Goal: Book appointment/travel/reservation

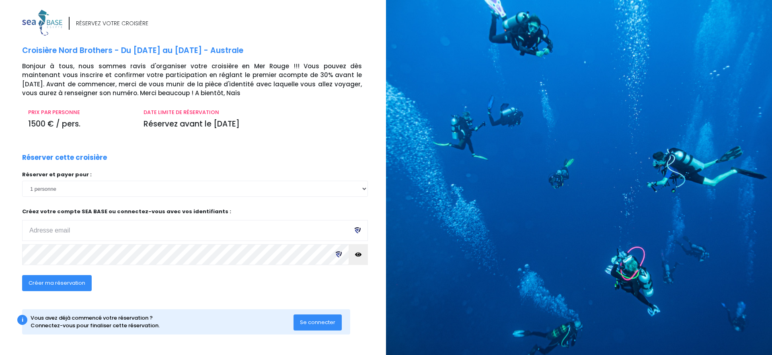
click at [85, 231] on input "email" at bounding box center [195, 230] width 346 height 21
type input "[EMAIL_ADDRESS][DOMAIN_NAME]"
click at [59, 290] on button "Créer ma réservation" at bounding box center [57, 283] width 70 height 16
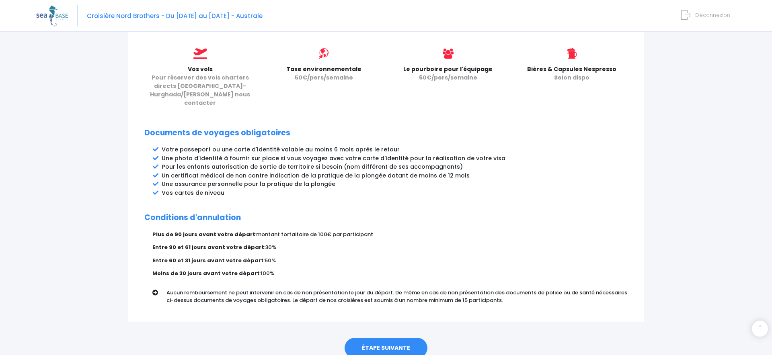
scroll to position [371, 0]
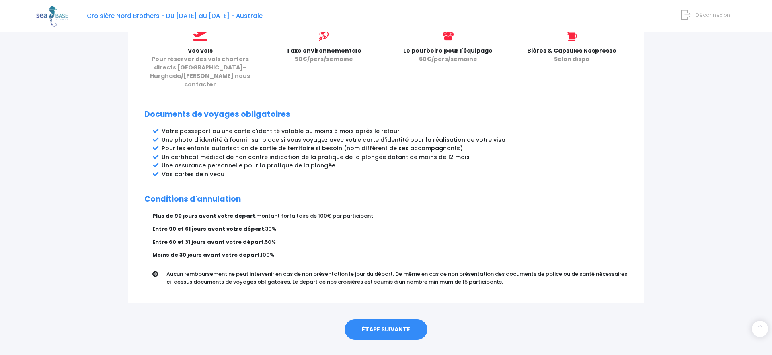
click at [381, 320] on link "ÉTAPE SUIVANTE" at bounding box center [385, 330] width 83 height 21
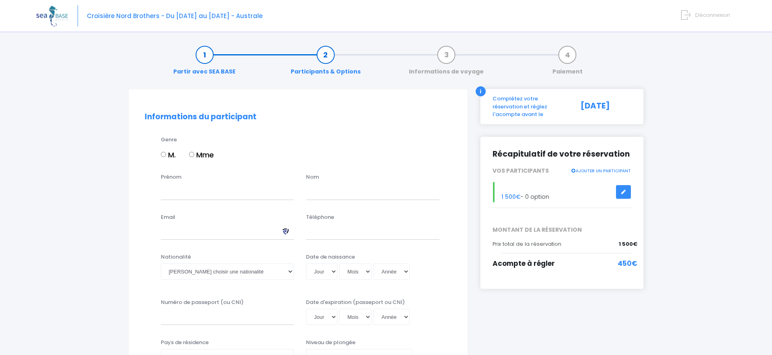
click at [165, 153] on input "M." at bounding box center [163, 154] width 5 height 5
radio input "true"
click at [173, 196] on input "Prénom" at bounding box center [227, 192] width 133 height 16
click at [170, 195] on input "Cedric" at bounding box center [227, 192] width 133 height 16
type input "Cédric"
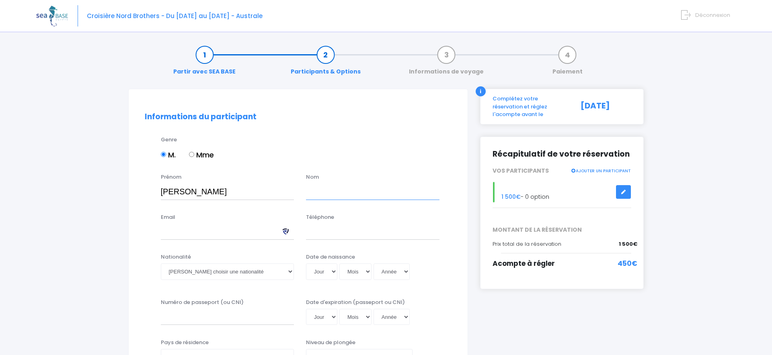
click at [313, 195] on input "text" at bounding box center [372, 192] width 133 height 16
type input "Houssier"
click at [190, 235] on input "Email" at bounding box center [227, 232] width 133 height 16
click at [217, 226] on input "houssier" at bounding box center [227, 232] width 133 height 16
click at [204, 232] on input "houssier" at bounding box center [227, 232] width 133 height 16
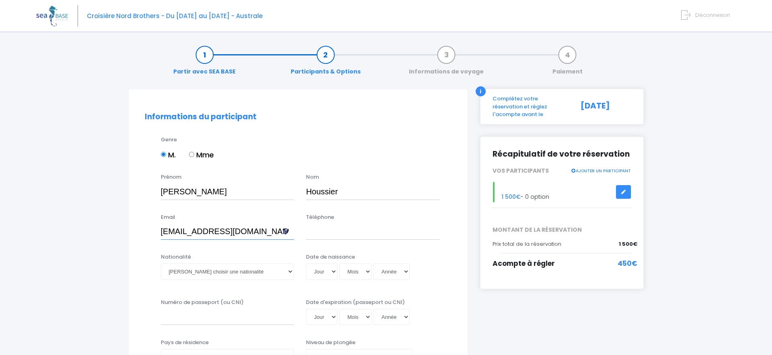
type input "houssier@free.fr"
click at [360, 234] on input "Téléphone" at bounding box center [372, 232] width 133 height 16
type input "0608966193"
select select "Française"
click option "Française" at bounding box center [0, 0] width 0 height 0
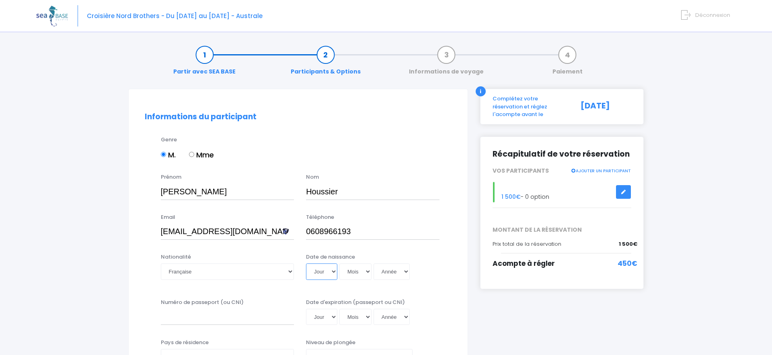
select select "25"
click option "25" at bounding box center [0, 0] width 0 height 0
select select "11"
click option "11" at bounding box center [0, 0] width 0 height 0
select select "1970"
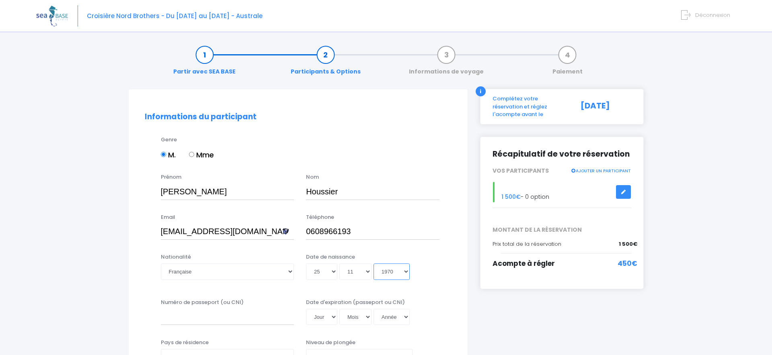
click option "1970" at bounding box center [0, 0] width 0 height 0
type input "1970-11-25"
click at [177, 320] on input "Numéro de passeport (ou CNI)" at bounding box center [227, 317] width 133 height 16
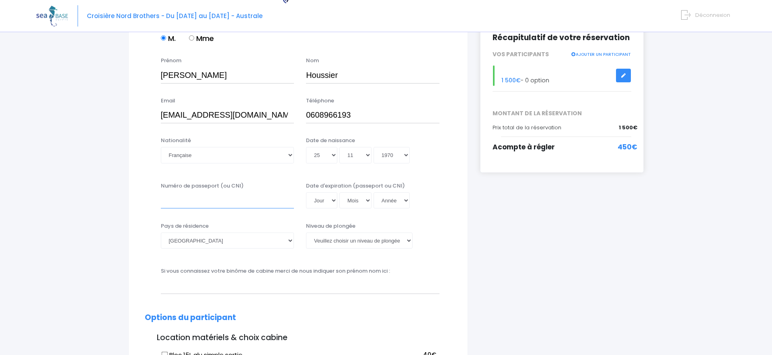
scroll to position [111, 0]
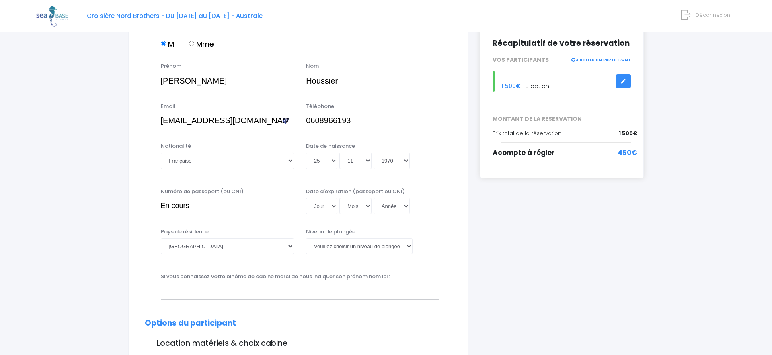
type input "En cours"
click at [306, 238] on select "Veuillez choisir un niveau de plongée Non plongeur Junior OW diver Adventure OW…" at bounding box center [359, 246] width 107 height 16
select select "N2"
click option "N2" at bounding box center [0, 0] width 0 height 0
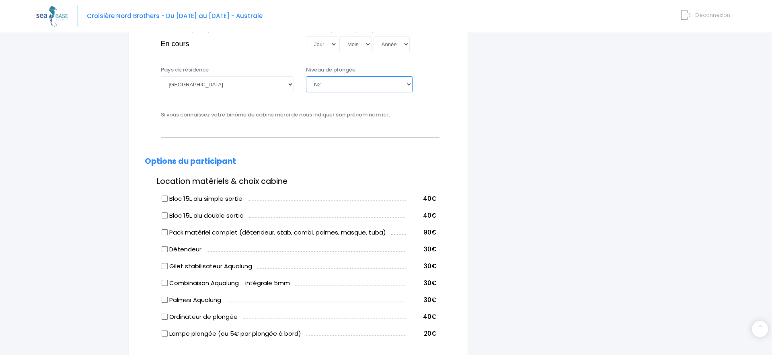
scroll to position [277, 0]
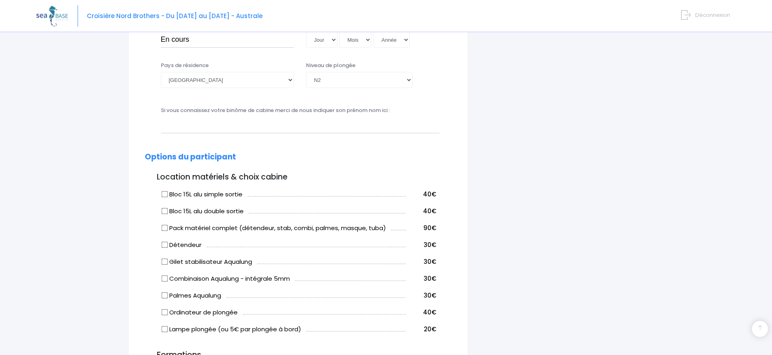
click at [163, 193] on input "Bloc 15L alu simple sortie" at bounding box center [164, 194] width 6 height 6
checkbox input "true"
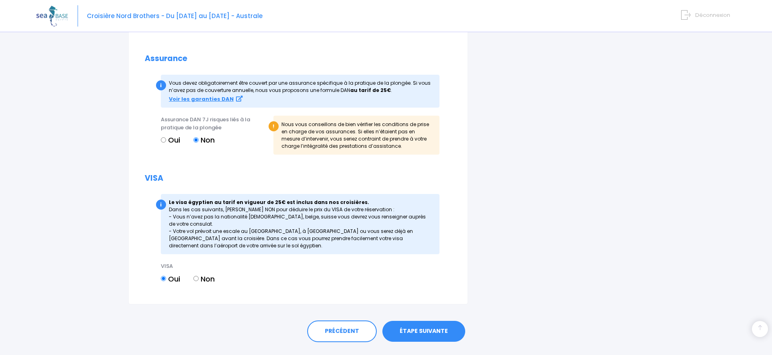
scroll to position [773, 0]
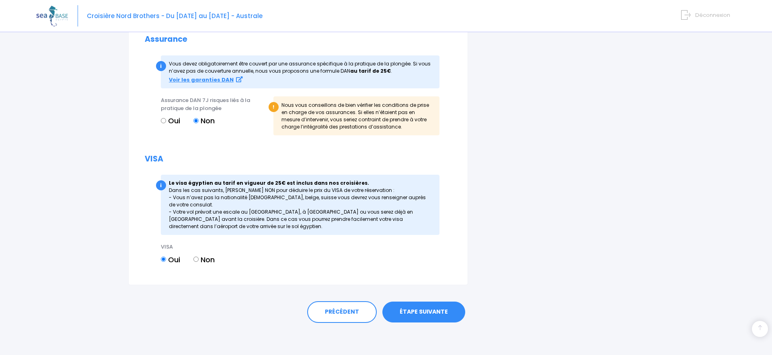
click at [433, 312] on link "ÉTAPE SUIVANTE" at bounding box center [423, 312] width 83 height 21
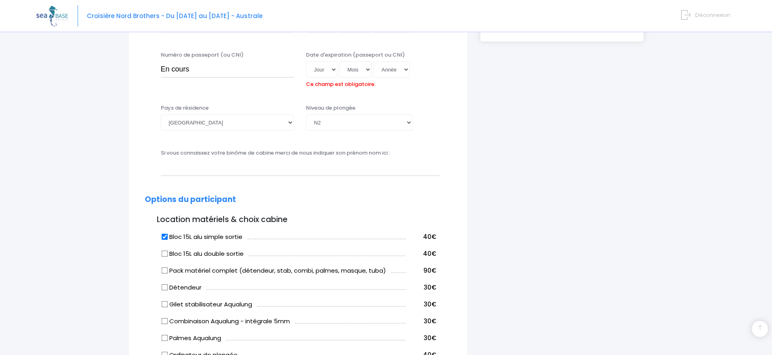
scroll to position [245, 0]
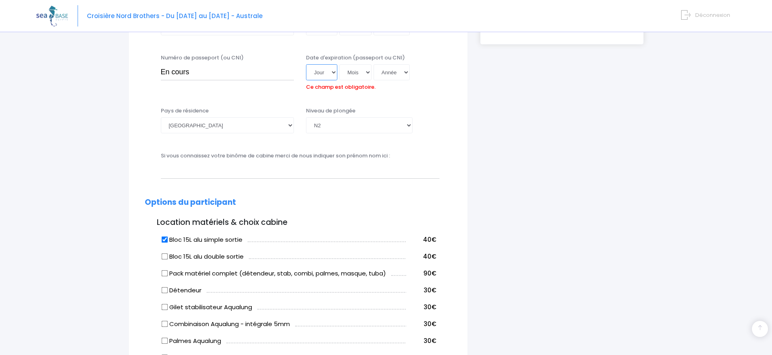
click at [306, 64] on select "Jour 01 02 03 04 05 06 07 08 09 10 11 12 13 14 15 16 17 18 19 20 21 22 23 24 25…" at bounding box center [321, 72] width 31 height 16
click at [435, 98] on div "Numéro de passeport (ou CNI) En cours Date d'expiration (passeport ou CNI) Jour…" at bounding box center [298, 76] width 319 height 45
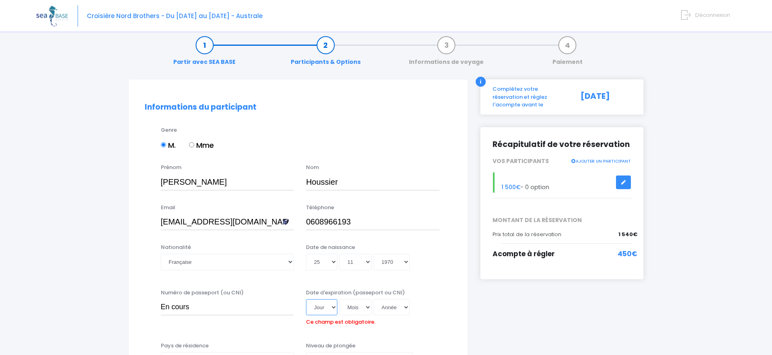
scroll to position [176, 0]
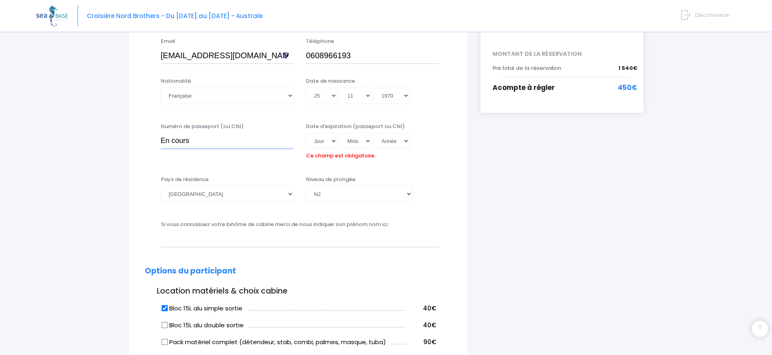
click at [167, 141] on input "En cours" at bounding box center [227, 141] width 133 height 16
click at [167, 140] on input "En cours" at bounding box center [227, 141] width 133 height 16
click at [214, 141] on input "en cours" at bounding box center [227, 141] width 133 height 16
type input "en cours"
click at [330, 139] on select "Jour 01 02 03 04 05 06 07 08 09 10 11 12 13 14 15 16 17 18 19 20 21 22 23 24 25…" at bounding box center [321, 141] width 31 height 16
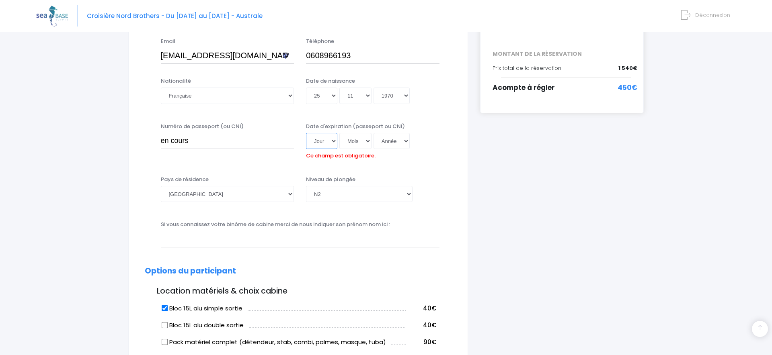
click at [306, 133] on select "Jour 01 02 03 04 05 06 07 08 09 10 11 12 13 14 15 16 17 18 19 20 21 22 23 24 25…" at bounding box center [321, 141] width 31 height 16
click at [379, 158] on div "Date d'expiration (passeport ou CNI) Jour 01 02 03 04 05 06 07 08 09 10 11 12 1…" at bounding box center [373, 143] width 146 height 40
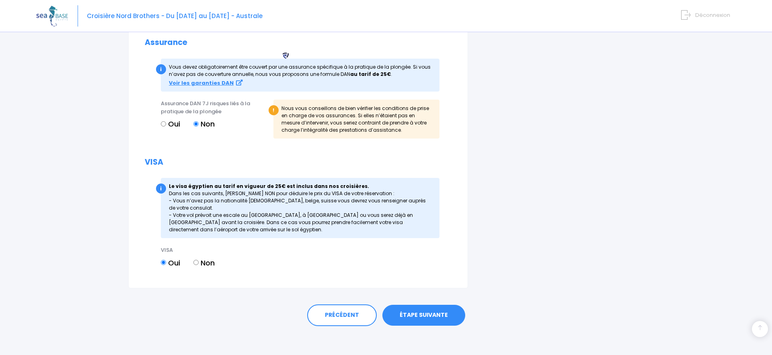
scroll to position [786, 0]
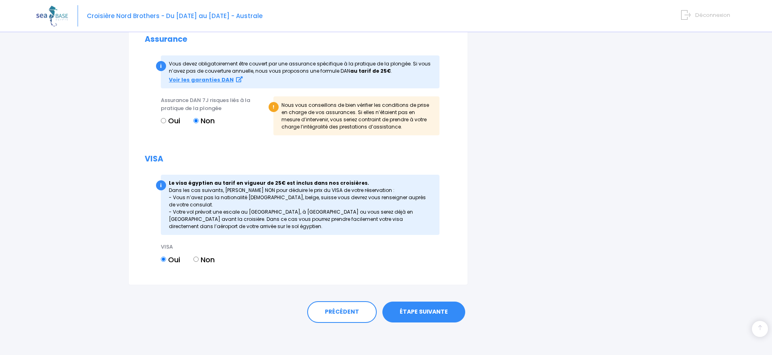
click at [431, 308] on link "ÉTAPE SUIVANTE" at bounding box center [423, 312] width 83 height 21
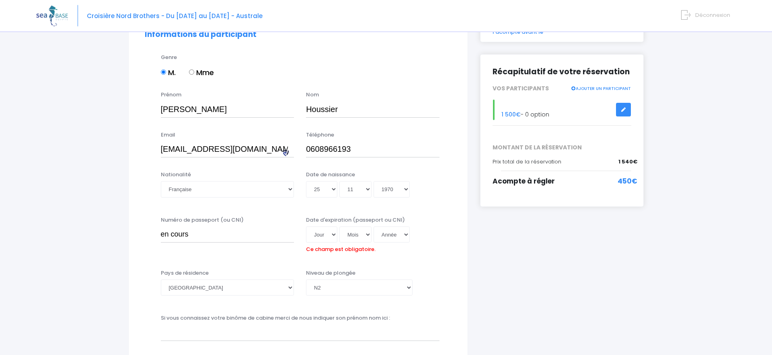
scroll to position [78, 0]
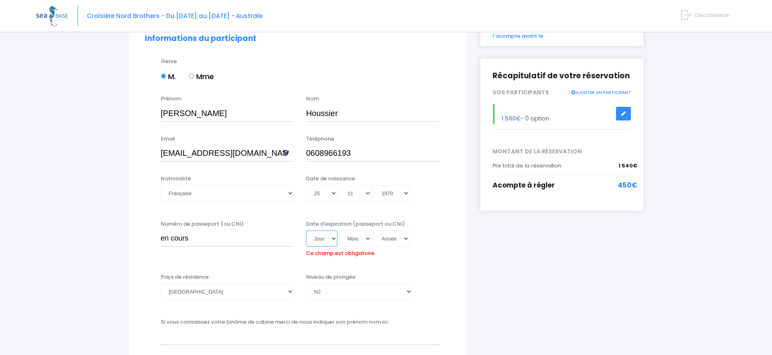
click at [306, 231] on select "Jour 01 02 03 04 05 06 07 08 09 10 11 12 13 14 15 16 17 18 19 20 21 22 23 24 25…" at bounding box center [321, 239] width 31 height 16
select select "31"
click option "31" at bounding box center [0, 0] width 0 height 0
click at [339, 231] on select "Mois 01 02 03 04 05 06 07 08 09 10 11 12" at bounding box center [355, 239] width 32 height 16
select select "06"
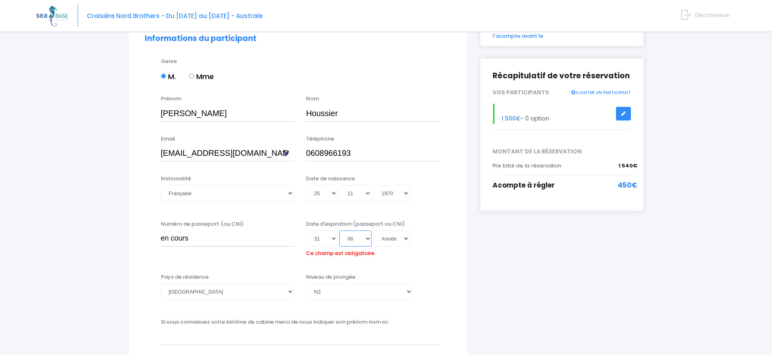
click option "06" at bounding box center [0, 0] width 0 height 0
select select "2027"
click option "2027" at bounding box center [0, 0] width 0 height 0
type input "2027-06-31"
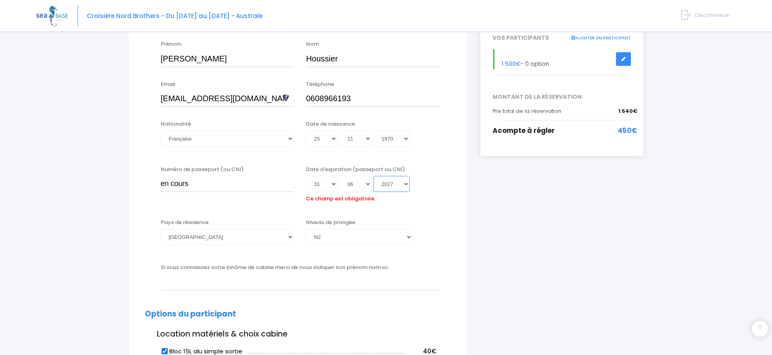
scroll to position [134, 0]
click at [164, 185] on input "en cours" at bounding box center [227, 183] width 133 height 16
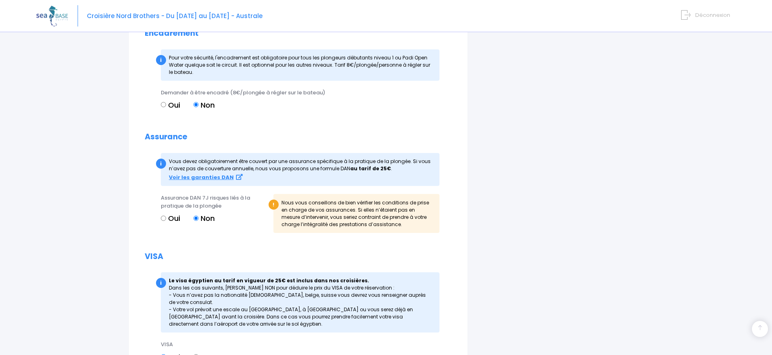
scroll to position [786, 0]
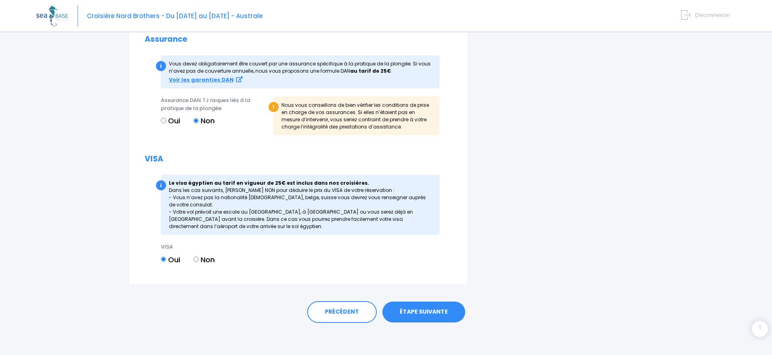
type input "En cours"
click at [431, 314] on link "ÉTAPE SUIVANTE" at bounding box center [423, 312] width 83 height 21
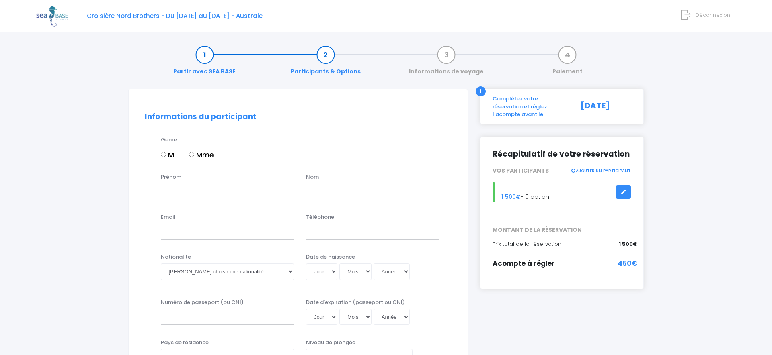
click at [163, 155] on input "M." at bounding box center [163, 154] width 5 height 5
radio input "true"
click at [161, 193] on input "Prénom" at bounding box center [227, 192] width 133 height 16
type input "[PERSON_NAME]"
type input "Houssier"
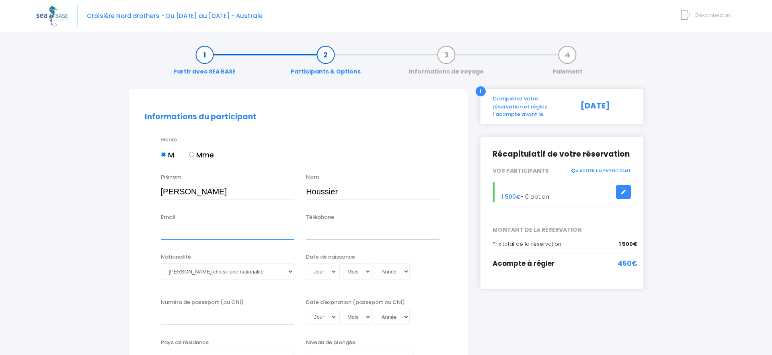
click at [230, 233] on input "Email" at bounding box center [227, 232] width 133 height 16
type input "[EMAIL_ADDRESS][DOMAIN_NAME]"
click at [327, 232] on input "Téléphone" at bounding box center [372, 232] width 133 height 16
type input "0608966193"
select select "Française"
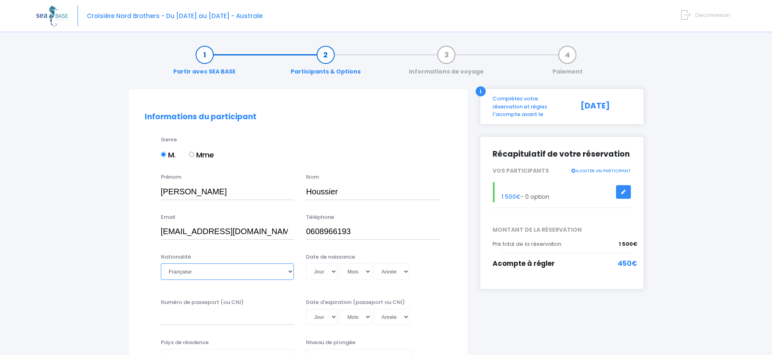
click option "Française" at bounding box center [0, 0] width 0 height 0
select select "25"
click option "25" at bounding box center [0, 0] width 0 height 0
select select "11"
click option "11" at bounding box center [0, 0] width 0 height 0
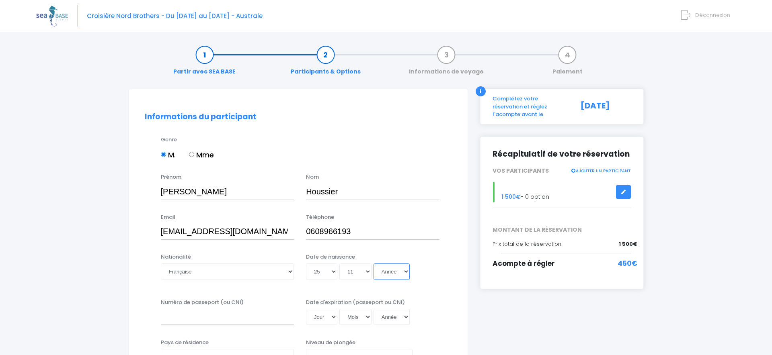
select select "1970"
click option "1970" at bounding box center [0, 0] width 0 height 0
type input "1970-11-25"
click at [294, 319] on input "en cours" at bounding box center [227, 317] width 133 height 16
type input "en cours"
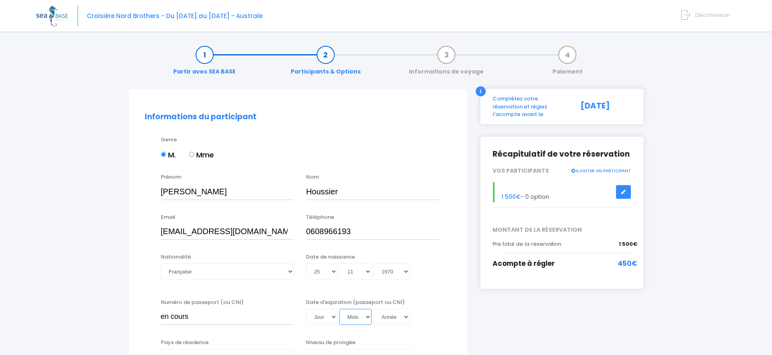
select select "06"
click option "06" at bounding box center [0, 0] width 0 height 0
select select "30"
click option "30" at bounding box center [0, 0] width 0 height 0
select select "2028"
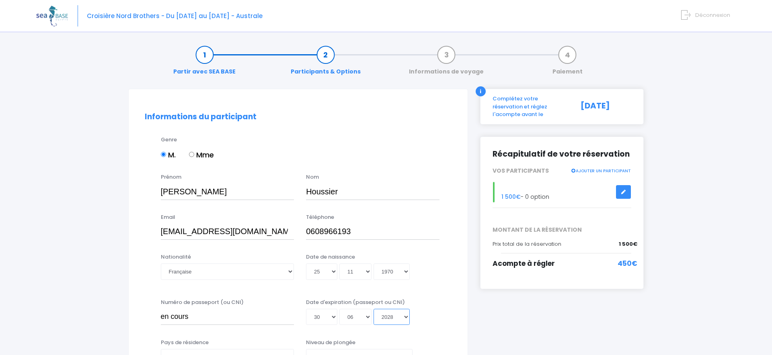
click option "2028" at bounding box center [0, 0] width 0 height 0
type input "2028-06-30"
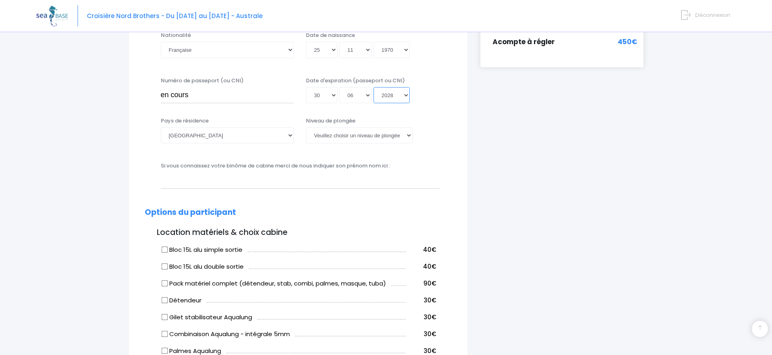
scroll to position [277, 0]
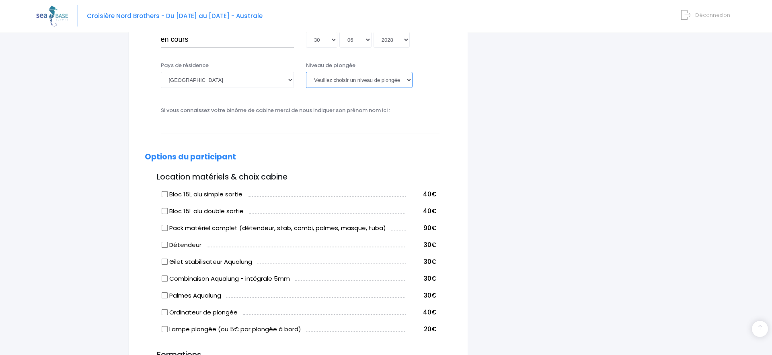
click at [306, 72] on select "Veuillez choisir un niveau de plongée Non plongeur Junior OW diver Adventure OW…" at bounding box center [359, 80] width 107 height 16
select select "N2"
click option "N2" at bounding box center [0, 0] width 0 height 0
click at [166, 197] on input "Bloc 15L alu simple sortie" at bounding box center [164, 194] width 6 height 6
checkbox input "true"
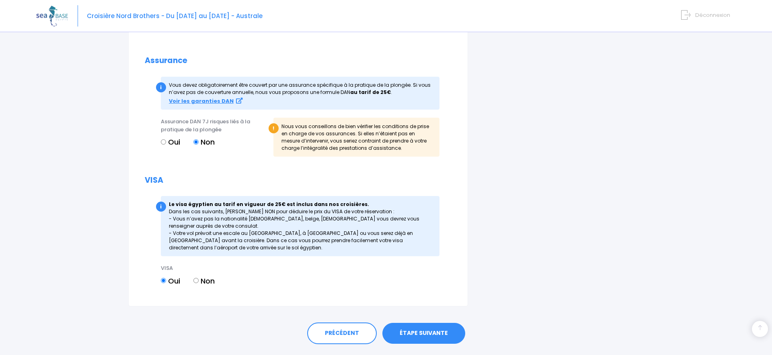
scroll to position [773, 0]
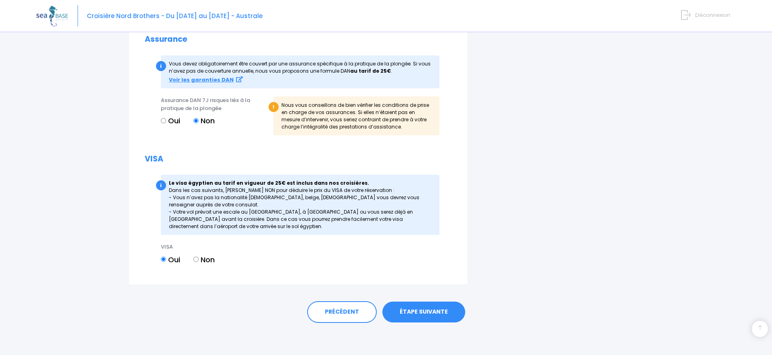
click at [416, 310] on link "ÉTAPE SUIVANTE" at bounding box center [423, 312] width 83 height 21
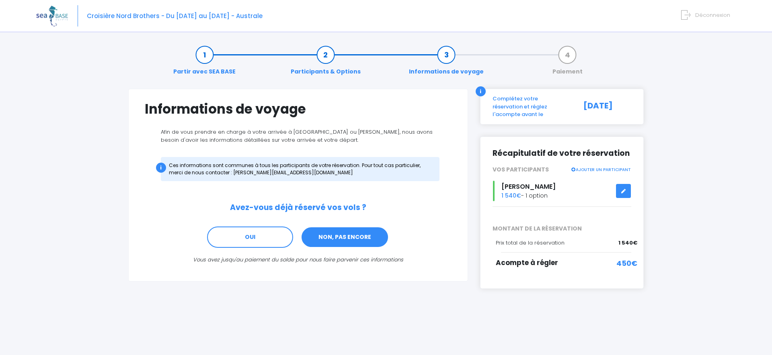
click at [348, 239] on link "NON, PAS ENCORE" at bounding box center [345, 238] width 88 height 22
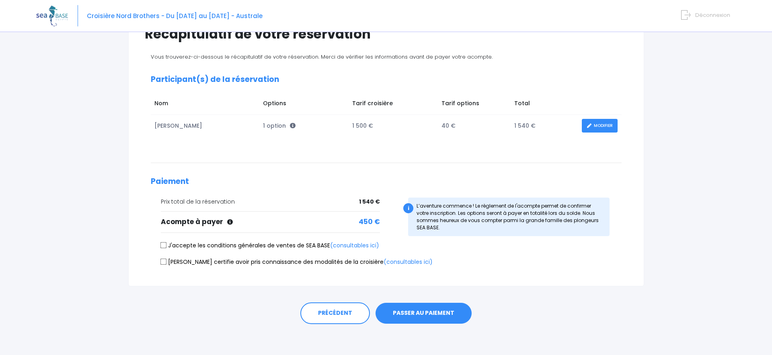
scroll to position [76, 0]
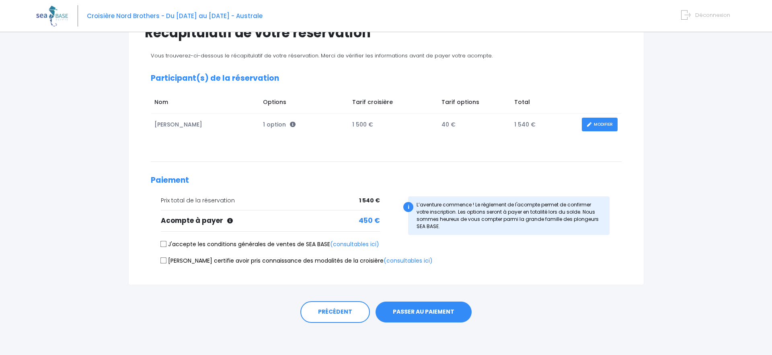
click at [165, 244] on input "J'accepte les conditions générales de ventes de SEA BASE (consultables ici)" at bounding box center [163, 244] width 6 height 6
checkbox input "true"
click at [162, 260] on input "[PERSON_NAME] certifie avoir pris connaissance des modalités de la croisière (c…" at bounding box center [163, 260] width 6 height 6
checkbox input "true"
click at [383, 258] on link "(consultables ici)" at bounding box center [407, 261] width 49 height 8
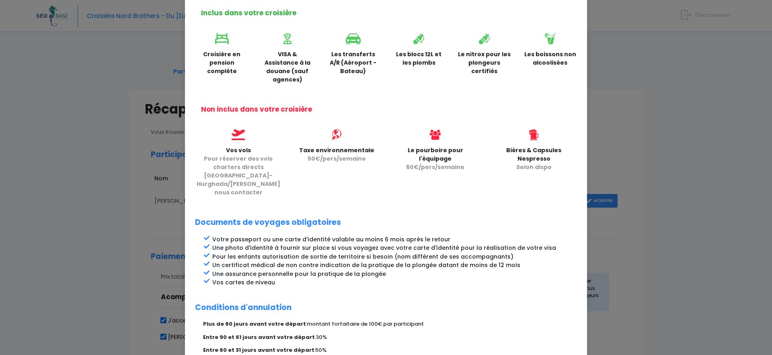
scroll to position [296, 0]
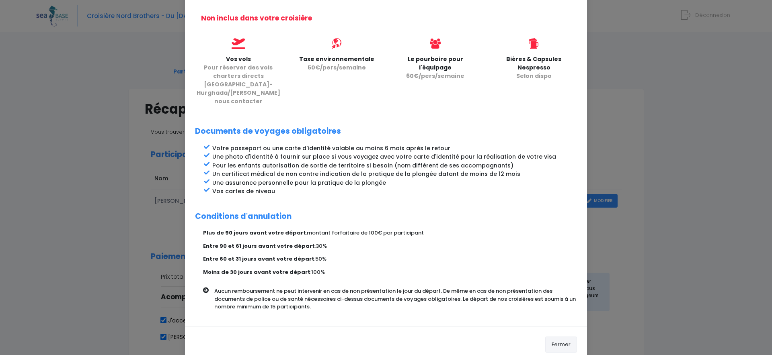
click at [563, 337] on button "Fermer" at bounding box center [561, 345] width 32 height 16
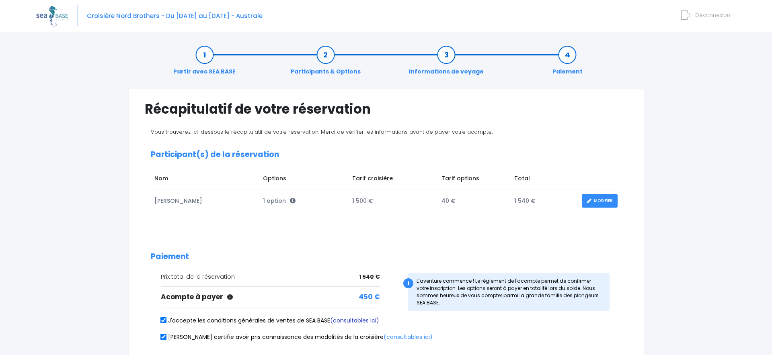
click at [363, 322] on link "(consultables ici)" at bounding box center [354, 321] width 49 height 8
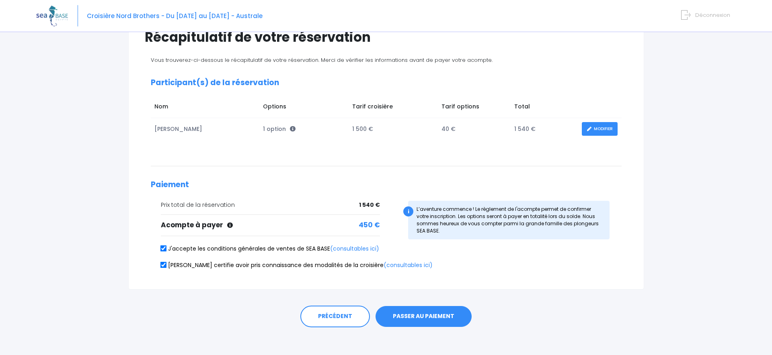
scroll to position [76, 0]
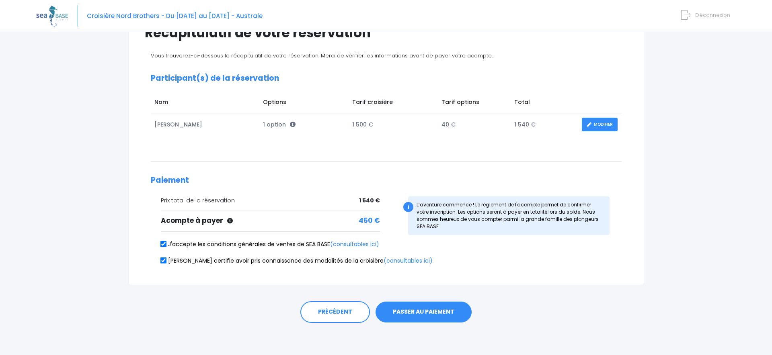
drag, startPoint x: 418, startPoint y: 315, endPoint x: 521, endPoint y: 318, distance: 102.1
click at [521, 318] on div "PRÉCÉDENT PASSER AU PAIEMENT" at bounding box center [386, 312] width 484 height 22
click at [408, 317] on button "PASSER AU PAIEMENT" at bounding box center [423, 312] width 96 height 21
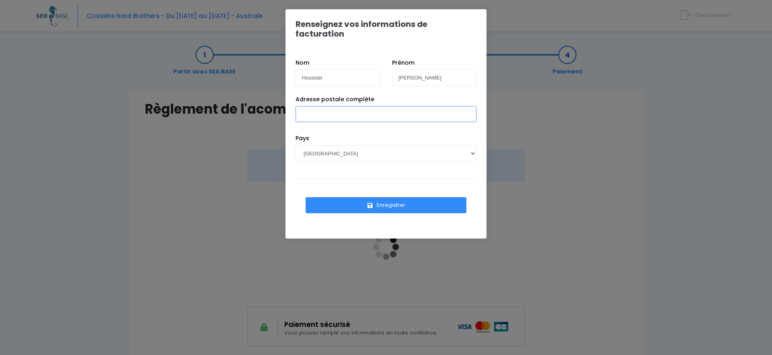
click at [322, 106] on input "Adresse postale complète" at bounding box center [385, 114] width 181 height 16
type input "[STREET_ADDRESS]"
click at [385, 197] on button "Enregistrer" at bounding box center [385, 205] width 161 height 16
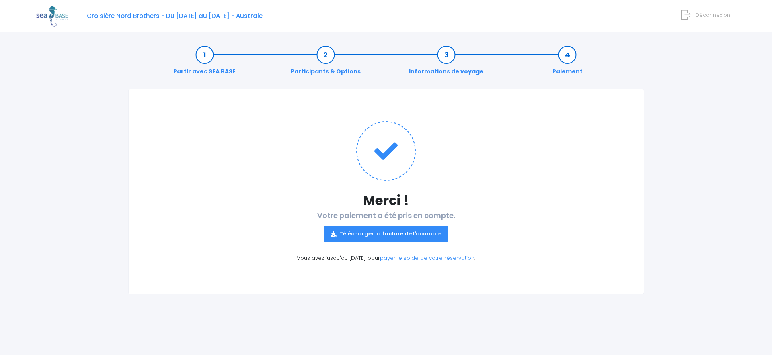
click at [381, 236] on link "Télécharger la facture de l'acompte" at bounding box center [386, 234] width 124 height 16
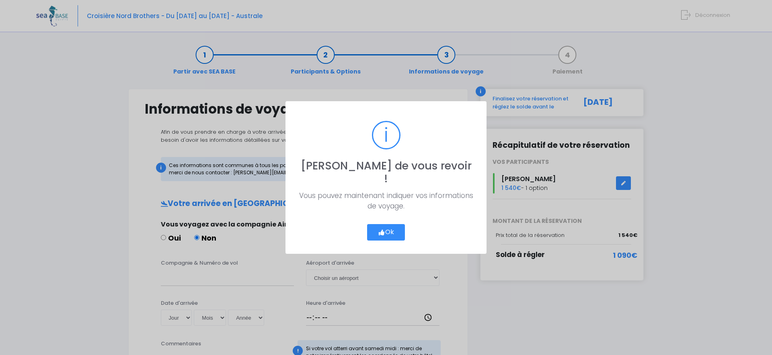
click at [387, 226] on button "Ok" at bounding box center [386, 232] width 38 height 17
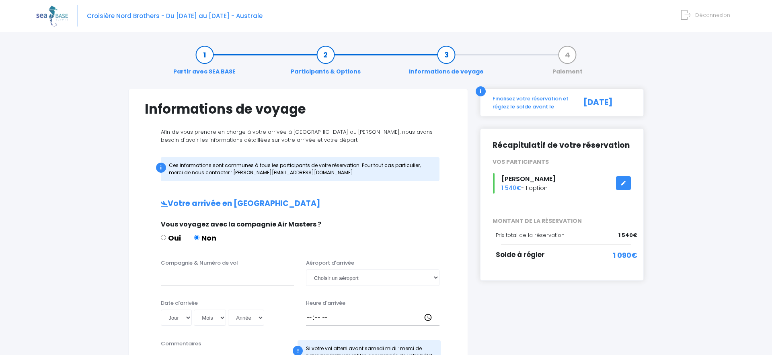
click at [625, 183] on icon at bounding box center [624, 183] width 6 height 0
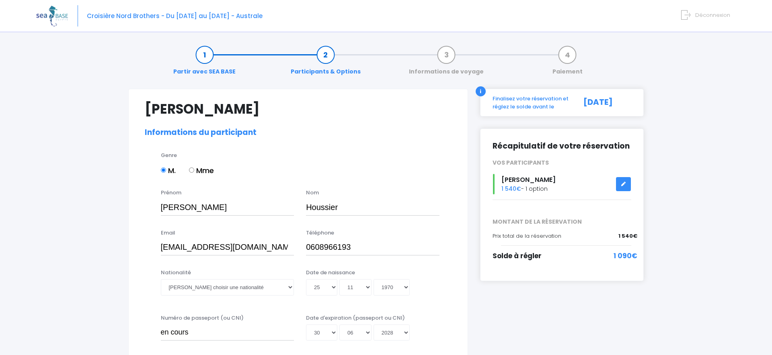
select select "N2"
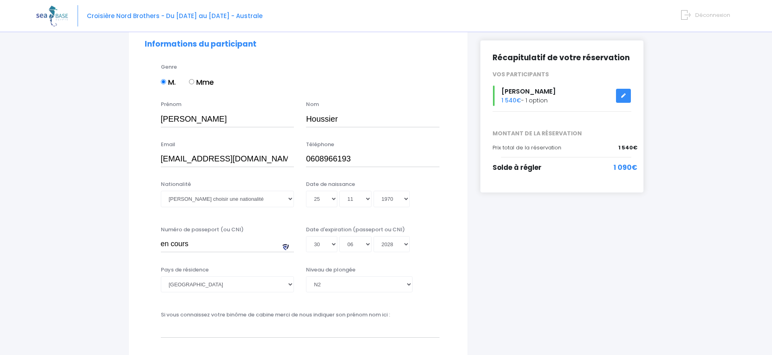
scroll to position [111, 0]
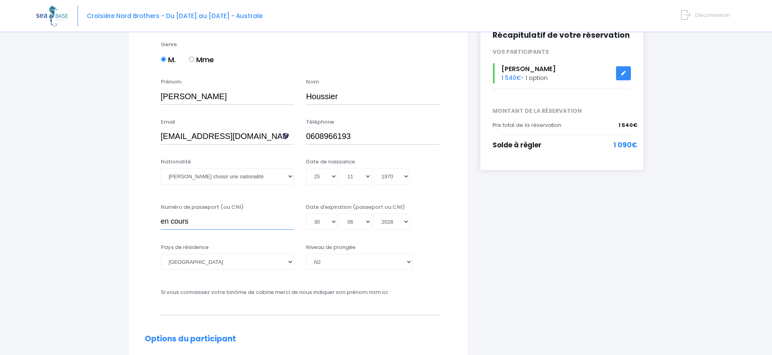
click at [193, 223] on input "en cours" at bounding box center [227, 222] width 133 height 16
drag, startPoint x: 197, startPoint y: 223, endPoint x: 129, endPoint y: 217, distance: 68.5
click at [161, 217] on input "en cours" at bounding box center [227, 222] width 133 height 16
type input "22EA40219"
select select "22"
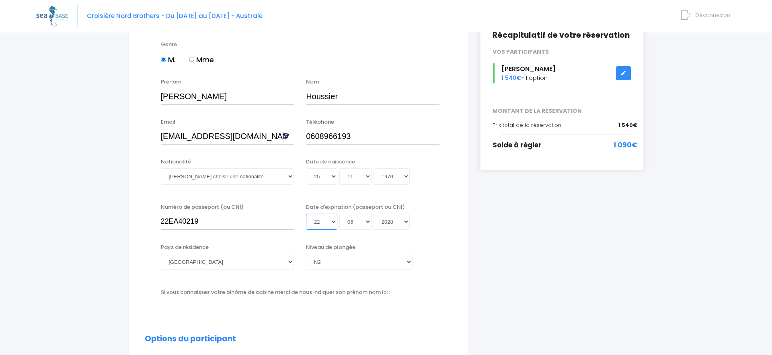
click option "22" at bounding box center [0, 0] width 0 height 0
type input "[DATE]"
select select "2032"
click option "2032" at bounding box center [0, 0] width 0 height 0
type input "[DATE]"
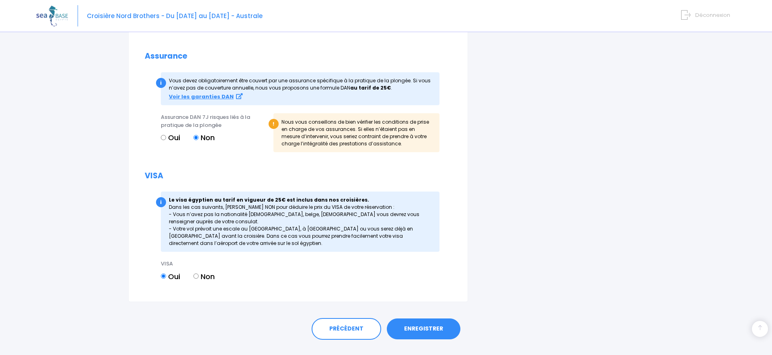
scroll to position [789, 0]
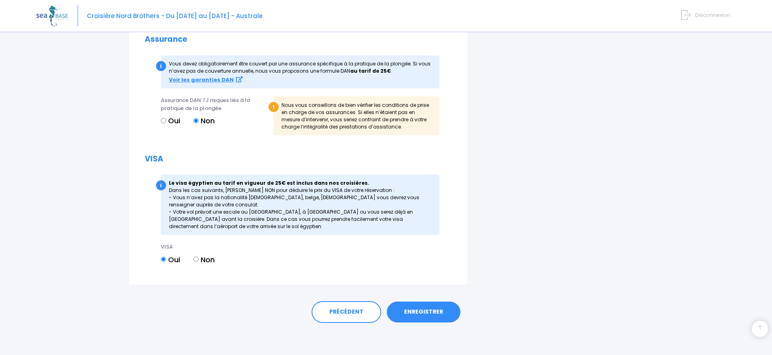
click at [413, 315] on link "ENREGISTRER" at bounding box center [424, 312] width 74 height 21
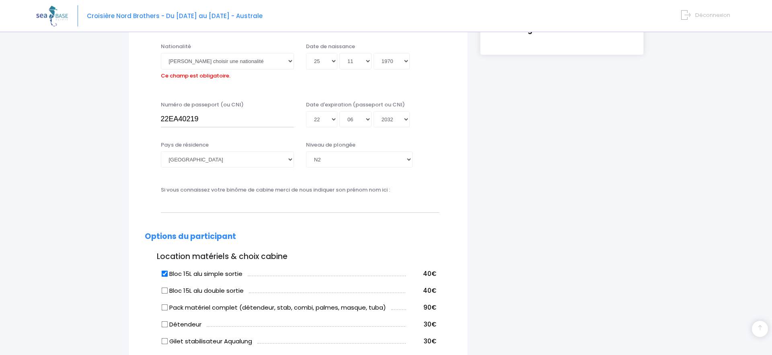
scroll to position [199, 0]
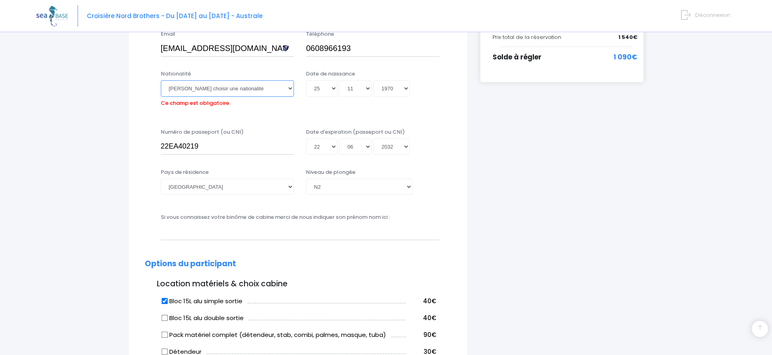
select select "Française"
click option "Française" at bounding box center [0, 0] width 0 height 0
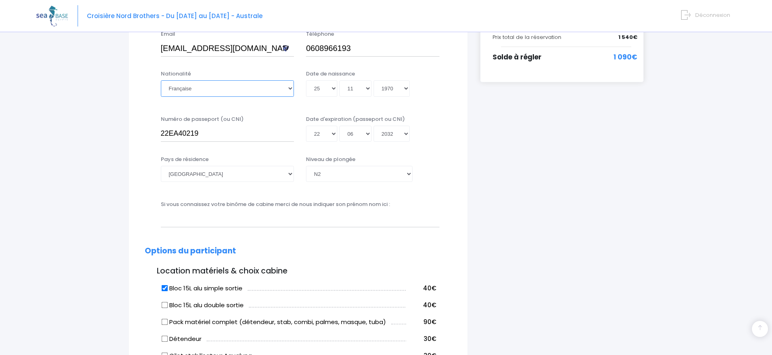
scroll to position [789, 0]
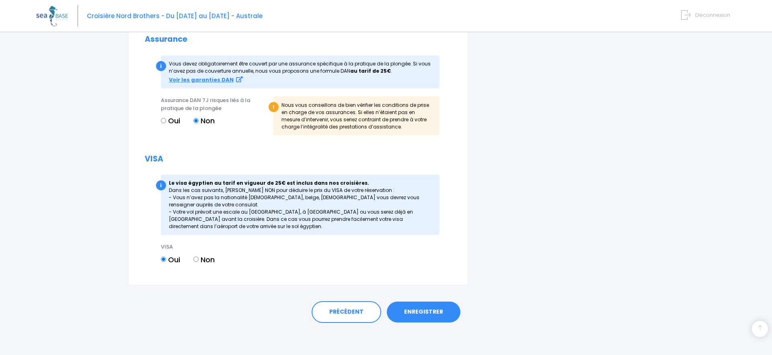
click at [437, 317] on link "ENREGISTRER" at bounding box center [424, 312] width 74 height 21
